Goal: Book appointment/travel/reservation

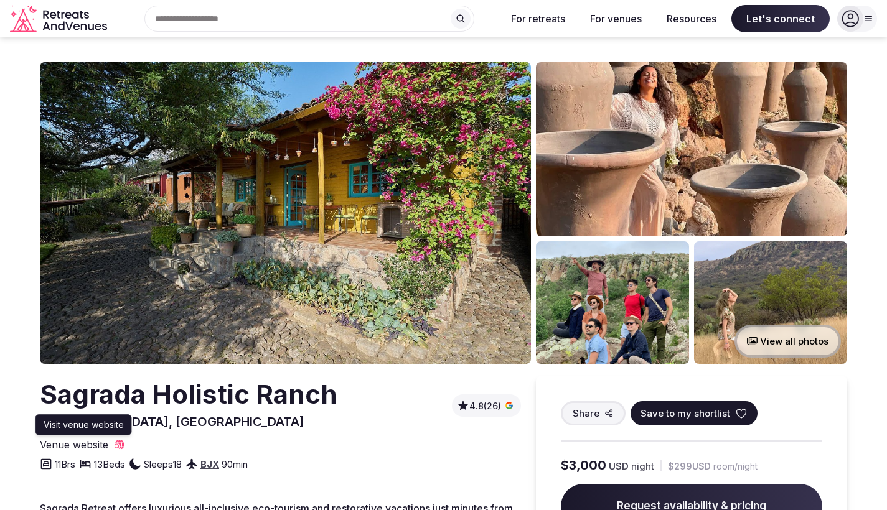
click at [72, 443] on span "Venue website" at bounding box center [74, 445] width 68 height 14
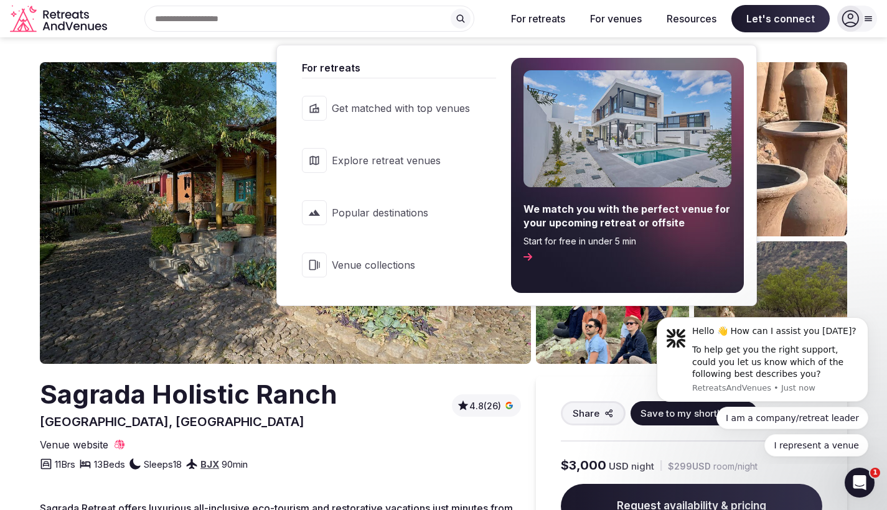
click at [545, 23] on button "For retreats" at bounding box center [538, 18] width 74 height 27
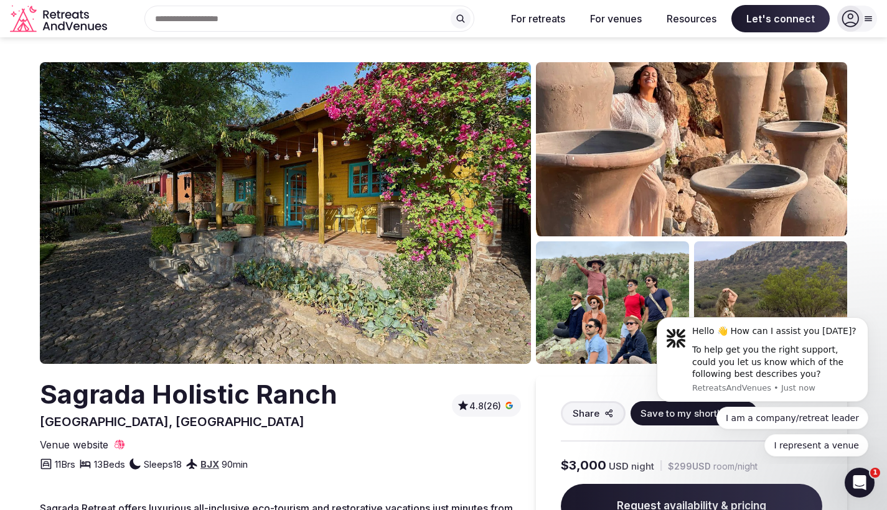
click at [545, 23] on button "For retreats" at bounding box center [538, 18] width 74 height 27
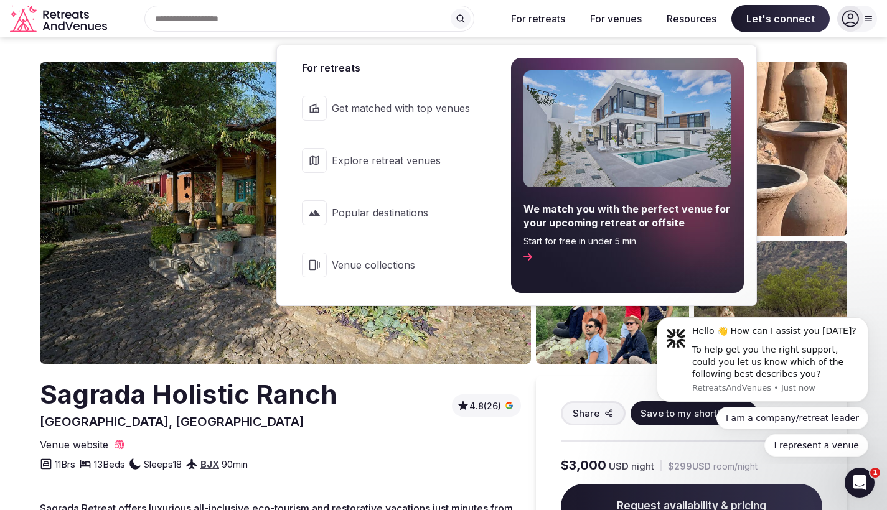
click at [416, 219] on span "Popular destinations" at bounding box center [401, 213] width 138 height 14
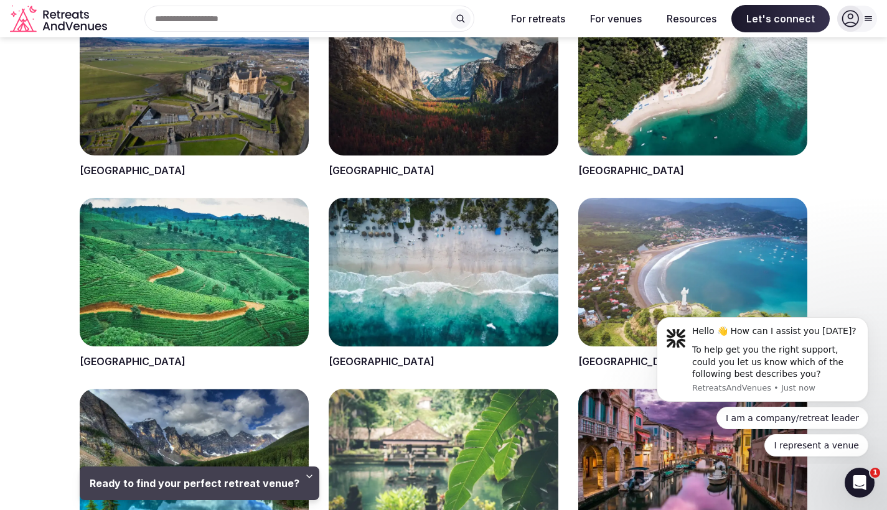
scroll to position [486, 0]
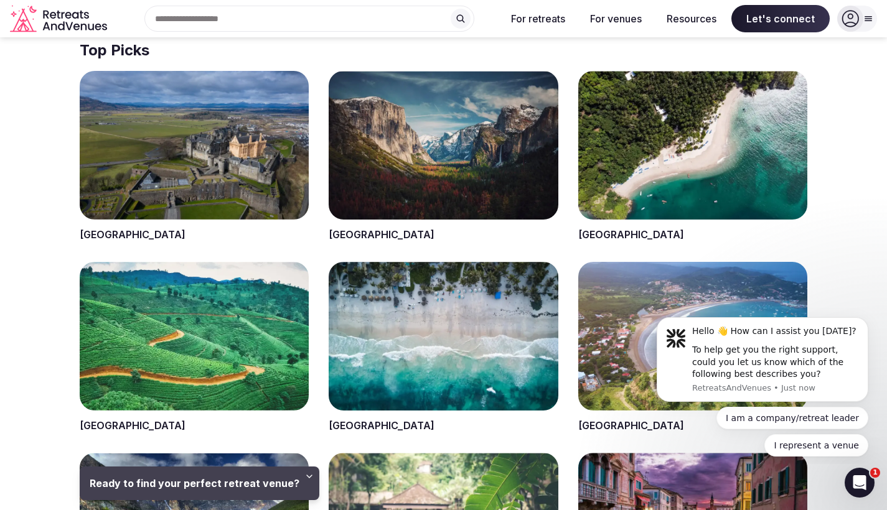
drag, startPoint x: 429, startPoint y: 369, endPoint x: 157, endPoint y: 7, distance: 452.2
click at [429, 369] on span at bounding box center [443, 347] width 229 height 171
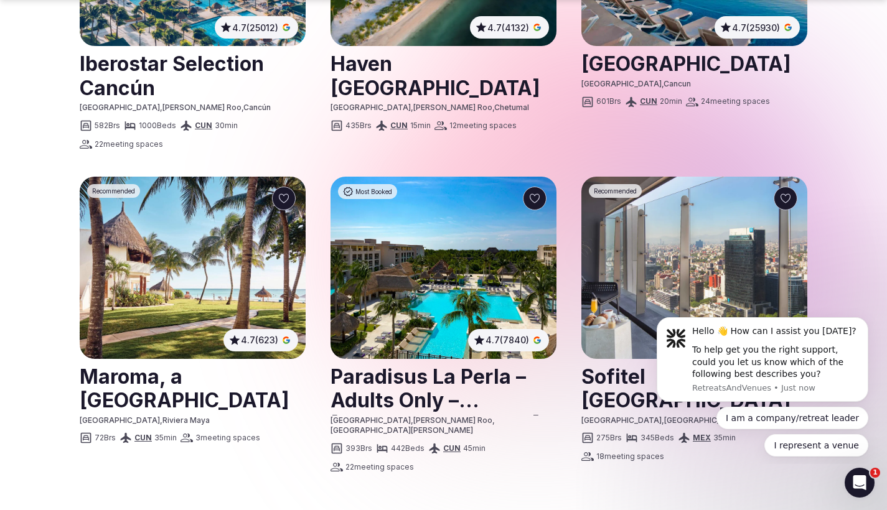
scroll to position [1942, 0]
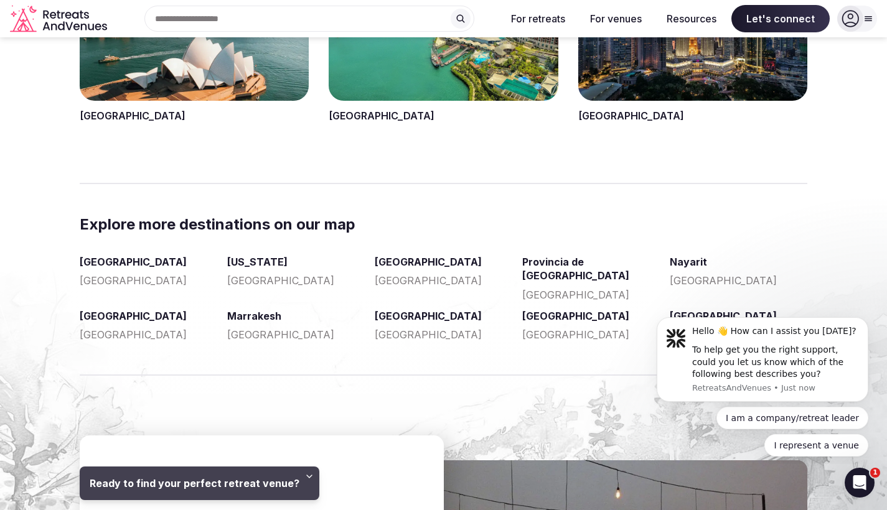
scroll to position [486, 0]
